Goal: Task Accomplishment & Management: Manage account settings

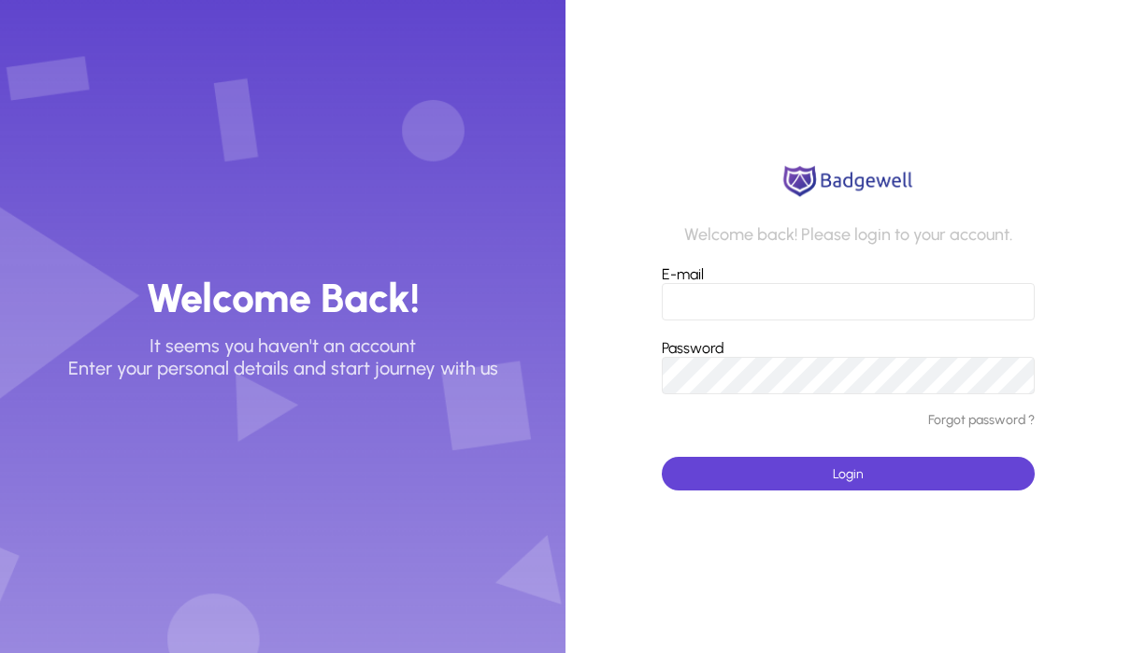
click at [781, 296] on input "E-mail" at bounding box center [848, 301] width 373 height 37
type input "*"
type input "**********"
click at [848, 474] on button "Login" at bounding box center [848, 474] width 373 height 34
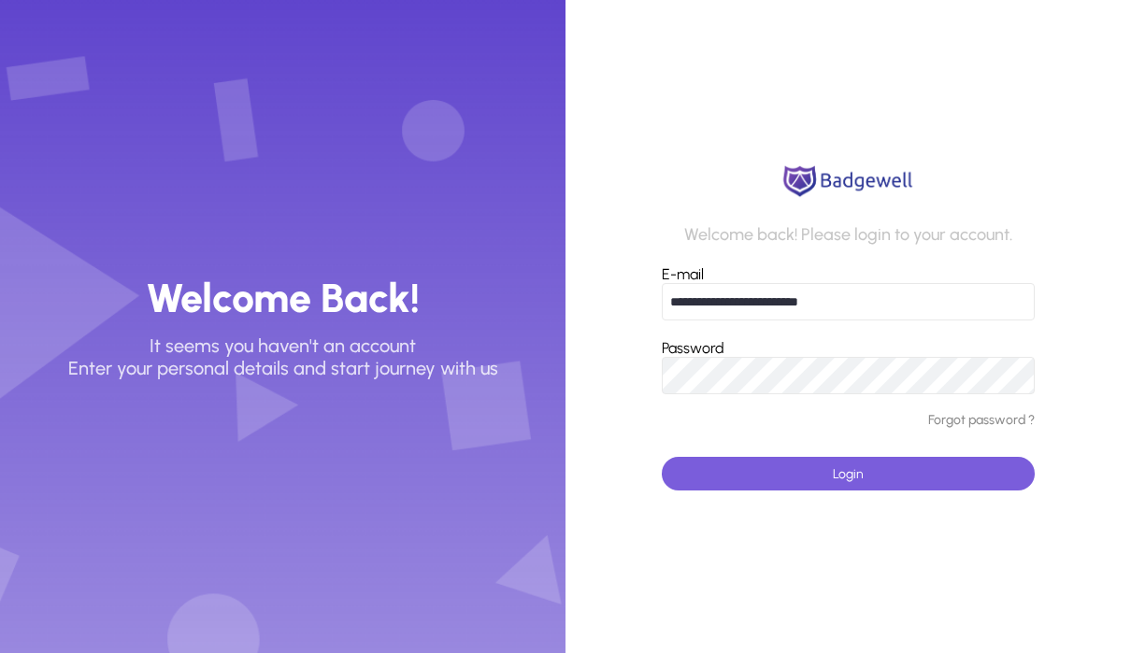
click at [872, 470] on span "submit" at bounding box center [848, 473] width 373 height 45
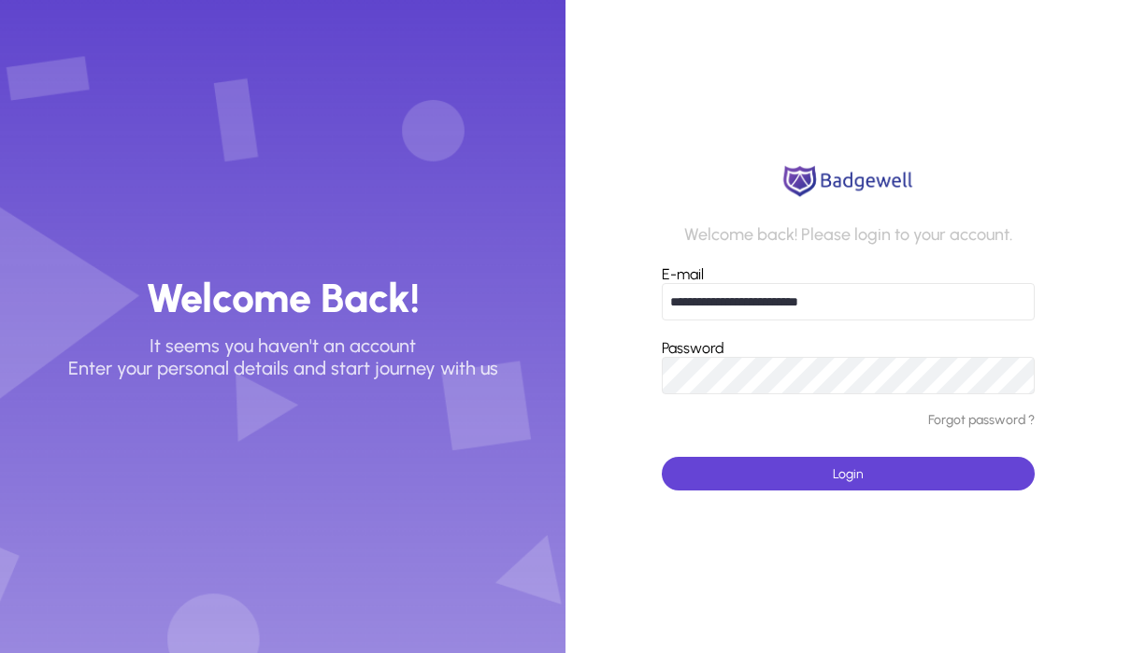
click at [848, 474] on button "Login" at bounding box center [848, 474] width 373 height 34
click at [640, 375] on app-login-form "**********" at bounding box center [847, 326] width 565 height 653
click at [848, 474] on button "Login" at bounding box center [848, 474] width 373 height 34
click at [640, 111] on app-login-form "**********" at bounding box center [847, 326] width 565 height 653
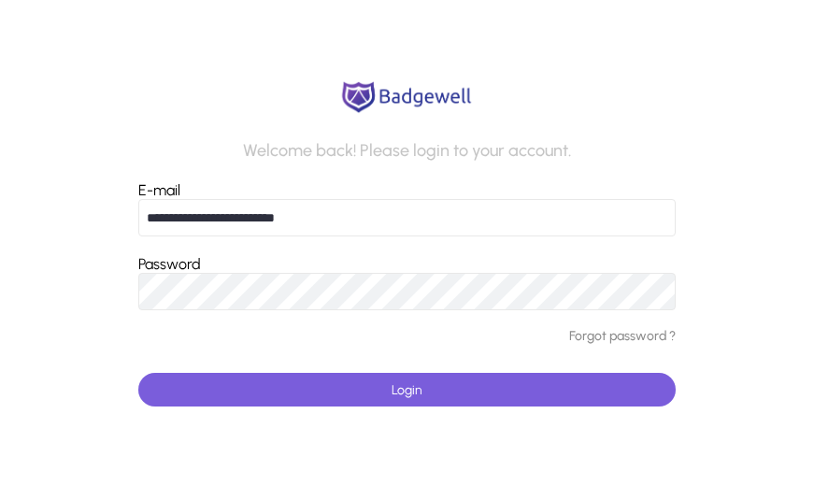
click at [338, 381] on span "submit" at bounding box center [406, 389] width 537 height 45
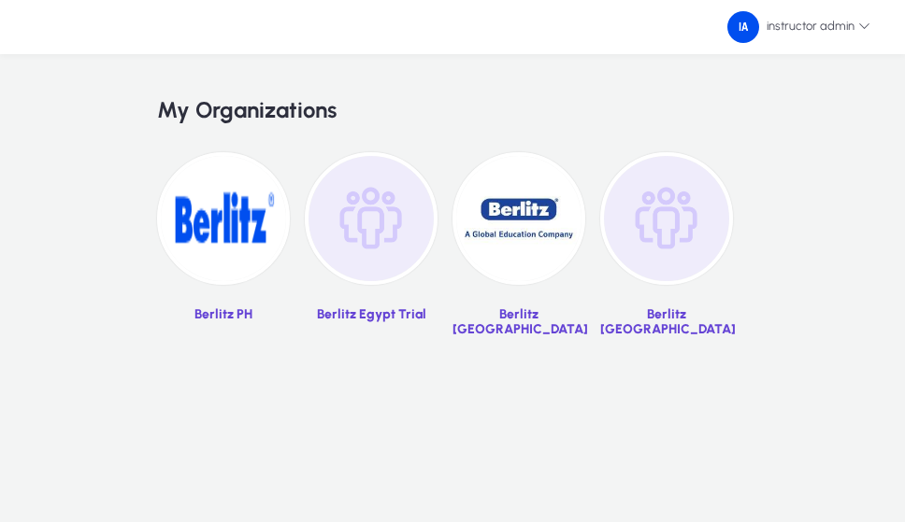
click at [382, 230] on img at bounding box center [371, 218] width 133 height 133
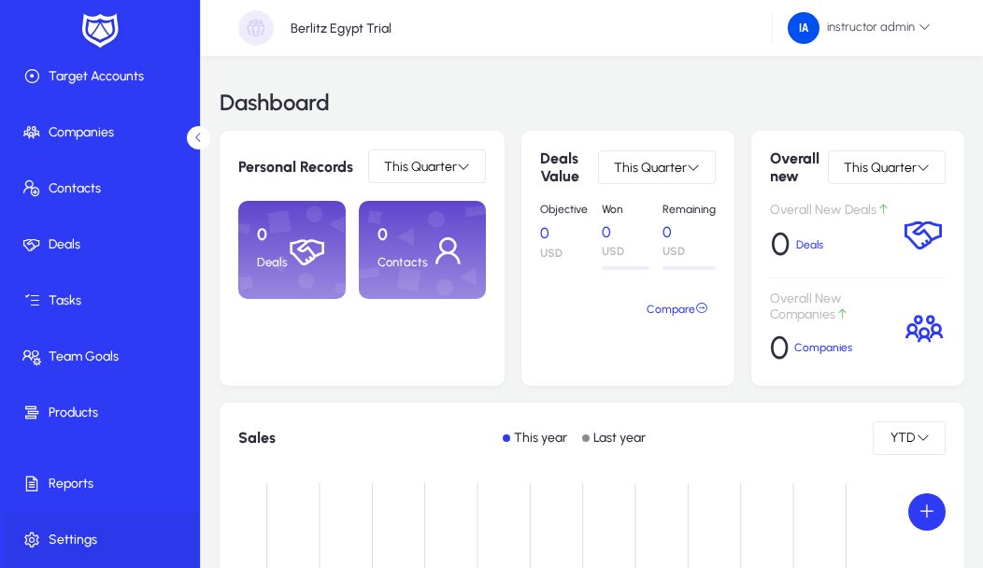
scroll to position [114, 0]
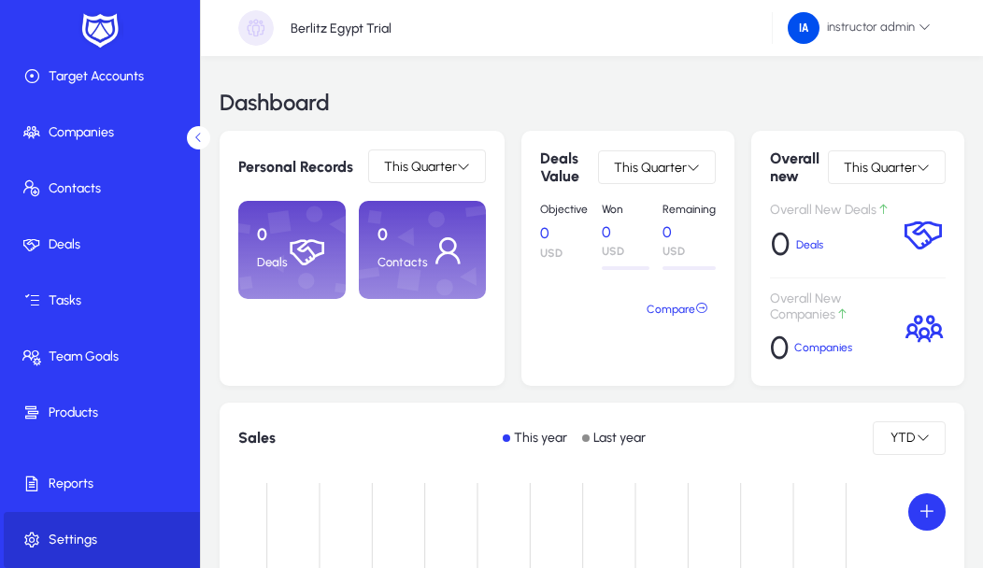
click at [58, 535] on span at bounding box center [104, 540] width 200 height 45
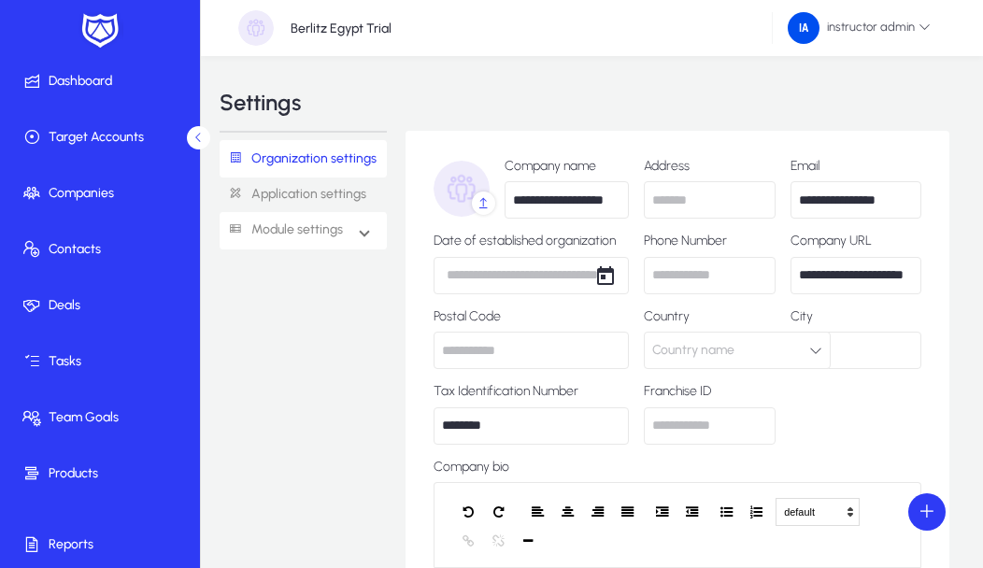
click at [338, 236] on link "Module settings" at bounding box center [281, 230] width 123 height 35
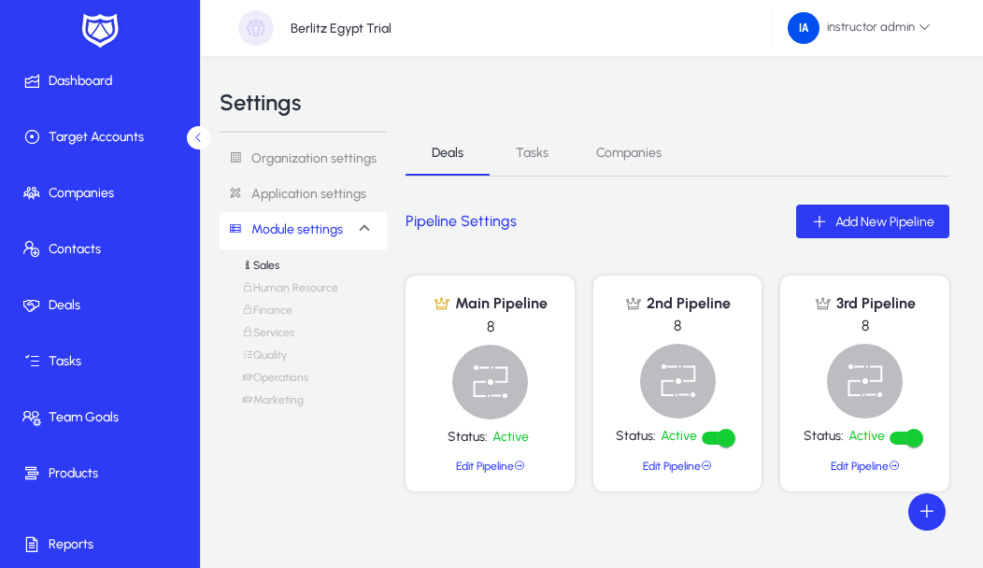
click at [292, 380] on link "Operations" at bounding box center [275, 382] width 66 height 22
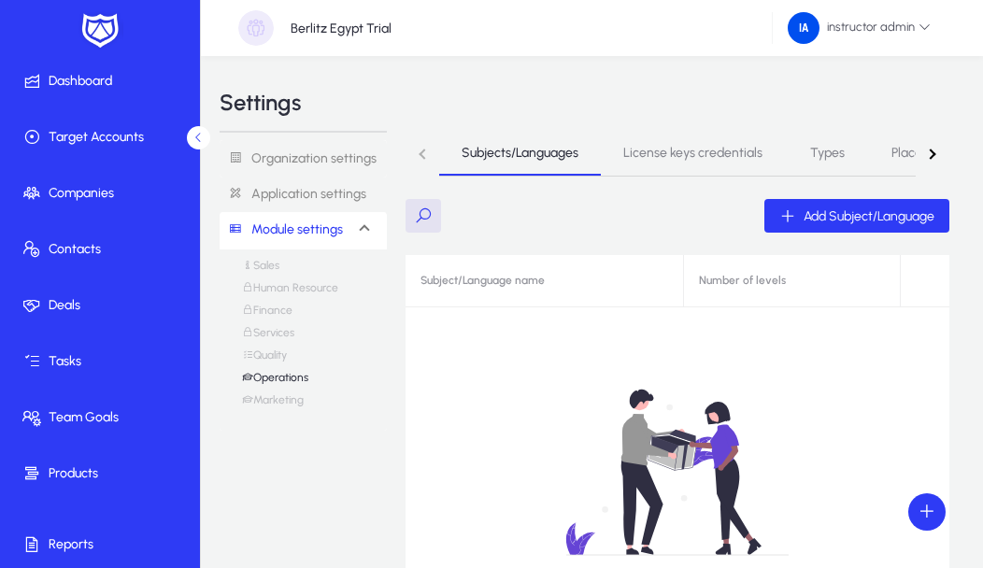
scroll to position [40, 0]
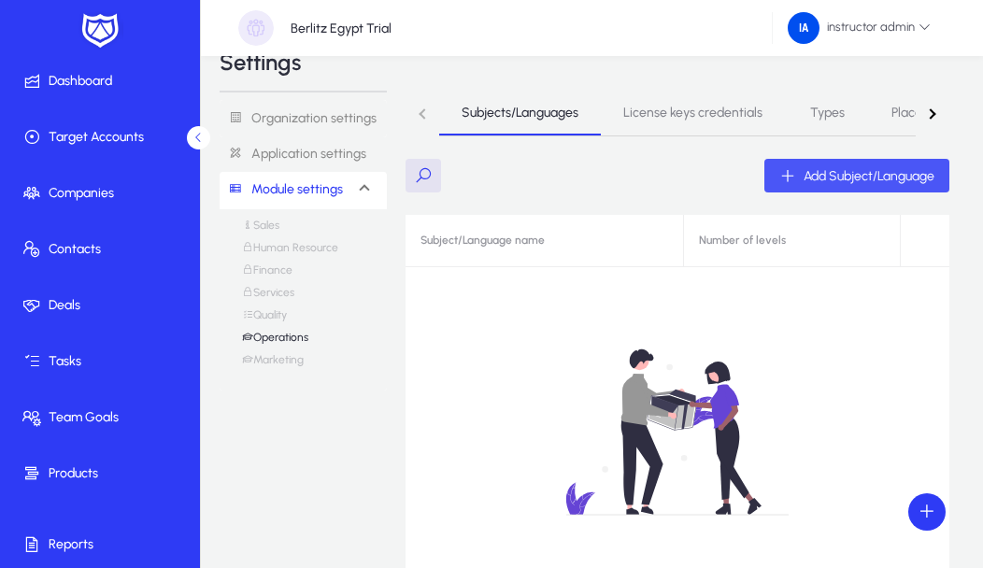
click at [817, 188] on span "button" at bounding box center [856, 175] width 185 height 45
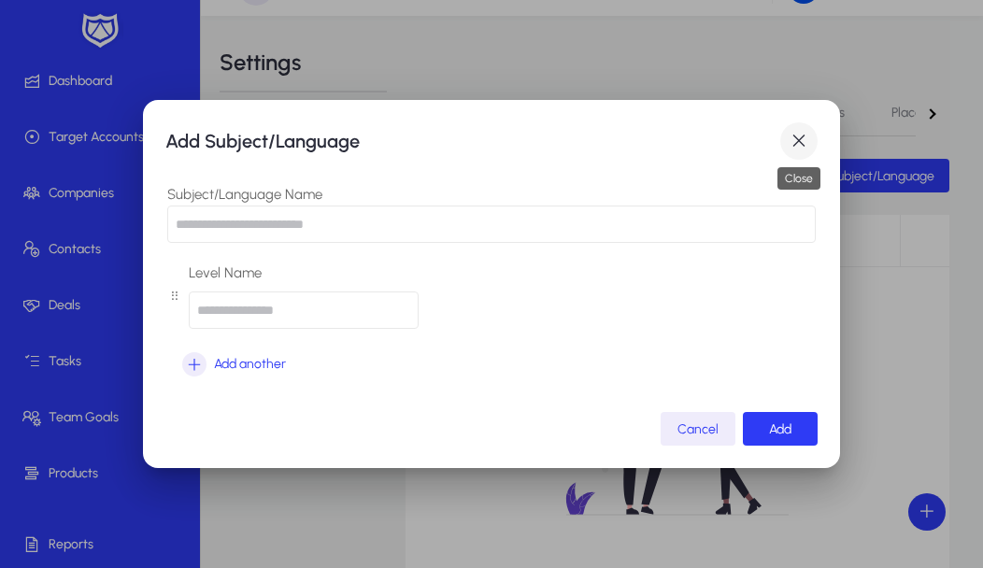
click at [793, 150] on span "button" at bounding box center [798, 140] width 37 height 37
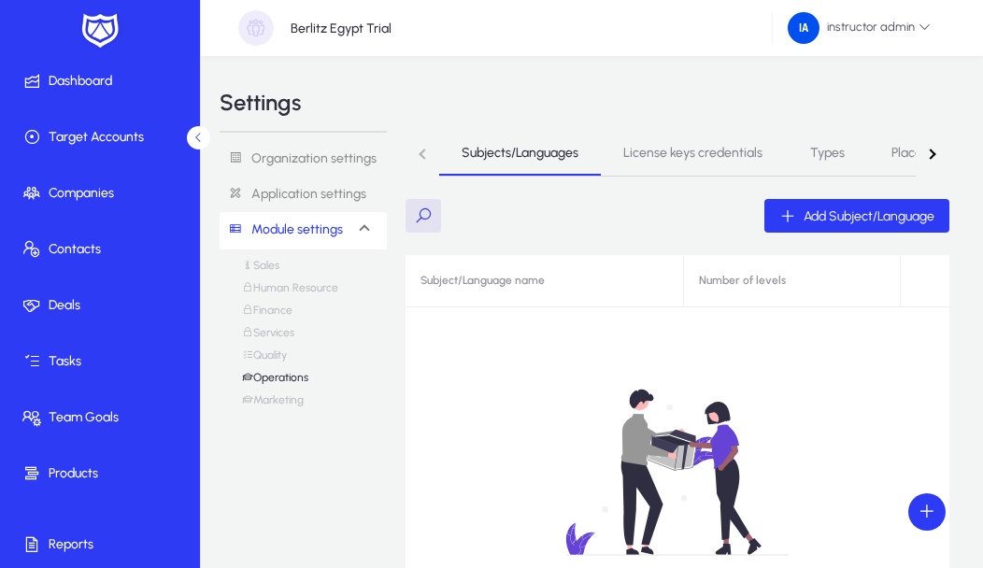
scroll to position [40, 0]
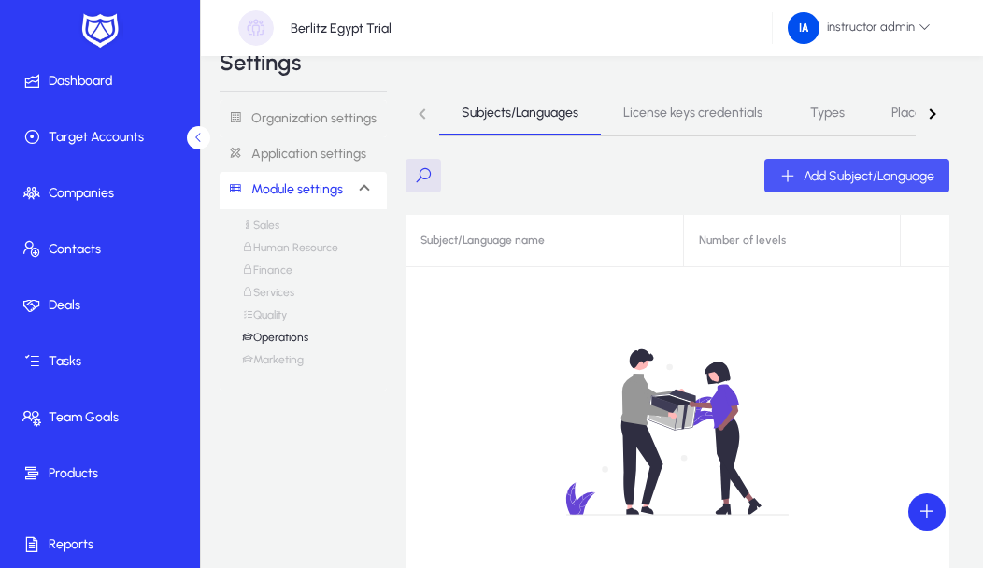
click at [867, 186] on span "button" at bounding box center [856, 175] width 185 height 45
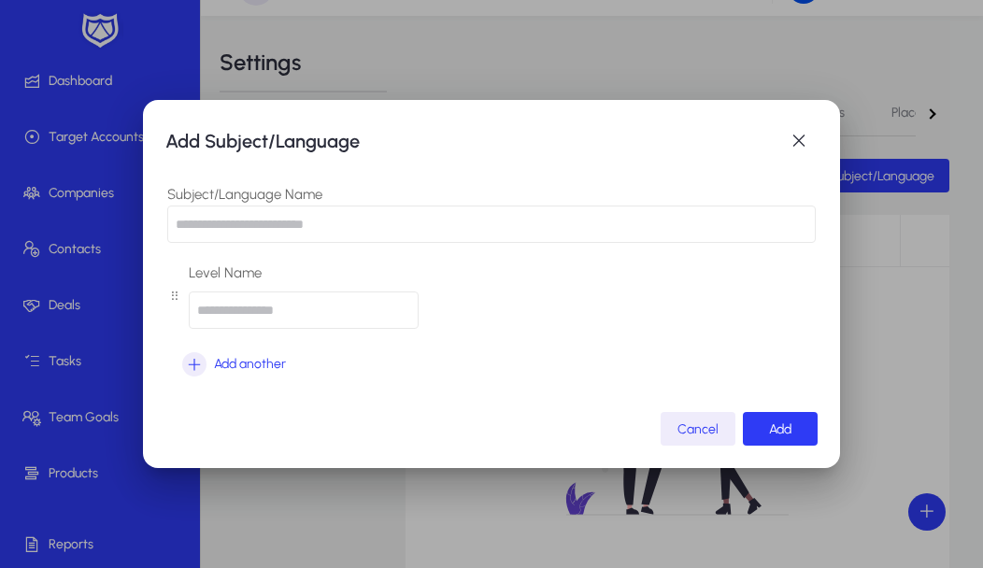
click at [427, 213] on input "text" at bounding box center [491, 224] width 649 height 37
click at [807, 146] on span "button" at bounding box center [798, 140] width 37 height 37
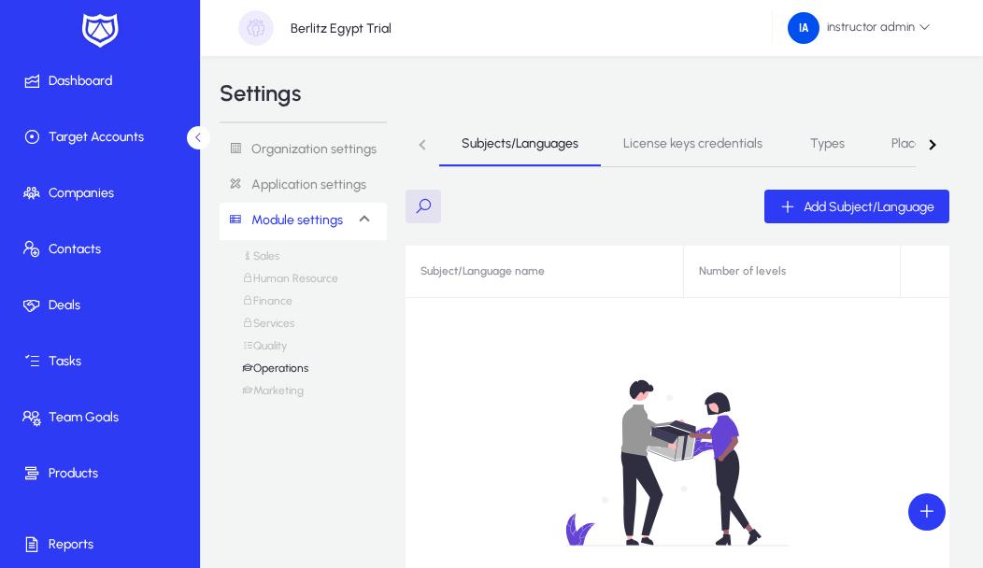
scroll to position [10, 0]
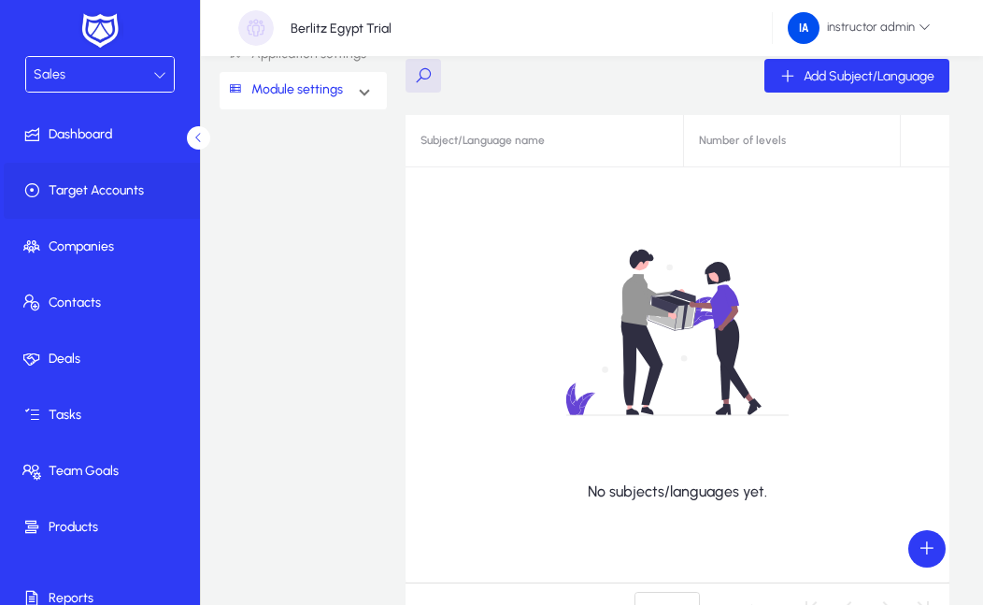
scroll to position [164, 0]
